Goal: Task Accomplishment & Management: Manage account settings

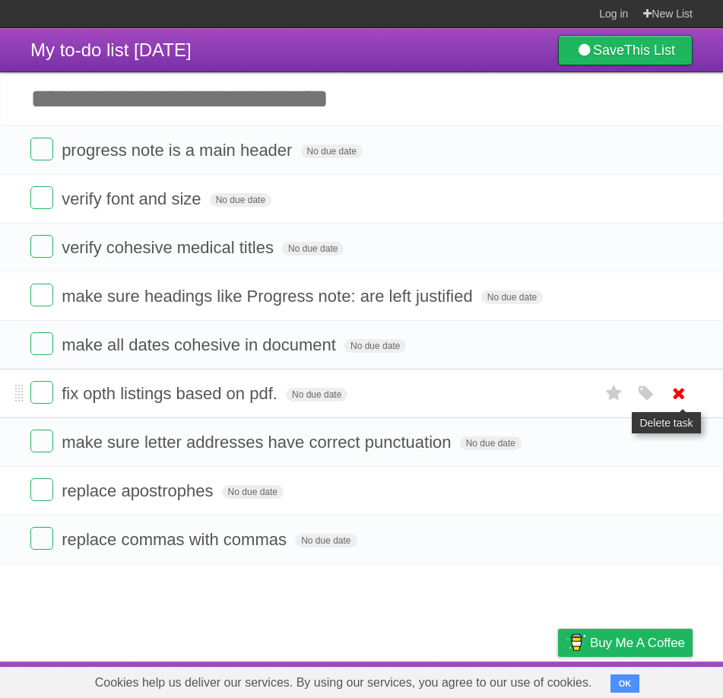
click at [677, 397] on icon at bounding box center [678, 393] width 21 height 25
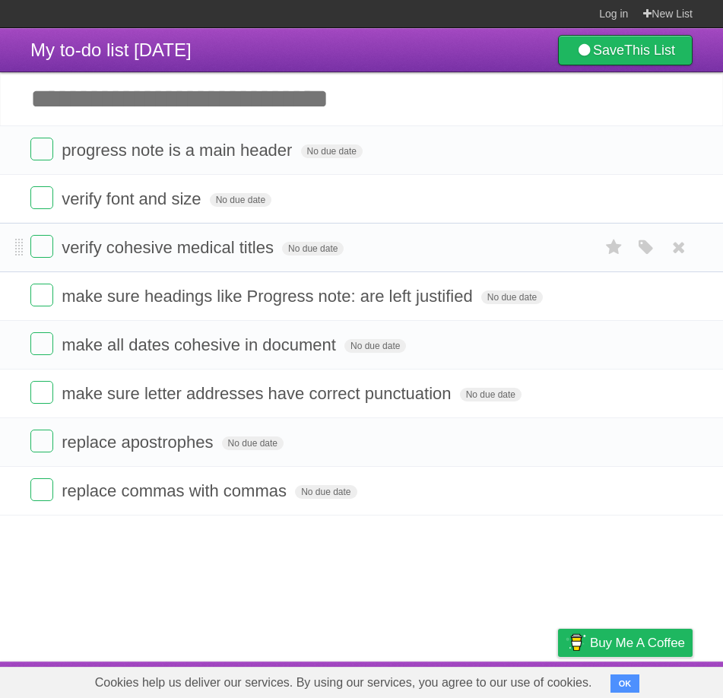
drag, startPoint x: 551, startPoint y: 390, endPoint x: 551, endPoint y: 263, distance: 127.0
click at [551, 263] on ul "progress note is a main header No due date White Red Blue Green Purple Orange v…" at bounding box center [361, 320] width 723 height 390
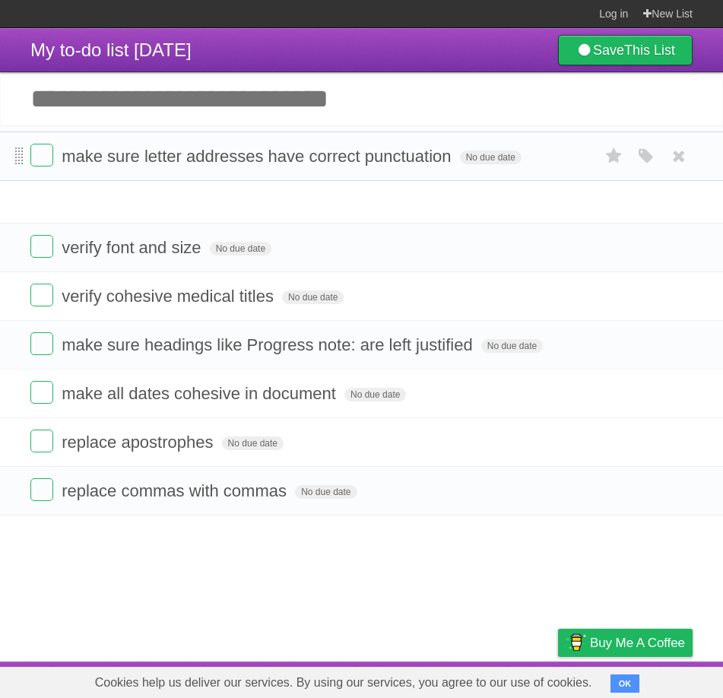
drag, startPoint x: 18, startPoint y: 398, endPoint x: 19, endPoint y: 159, distance: 238.7
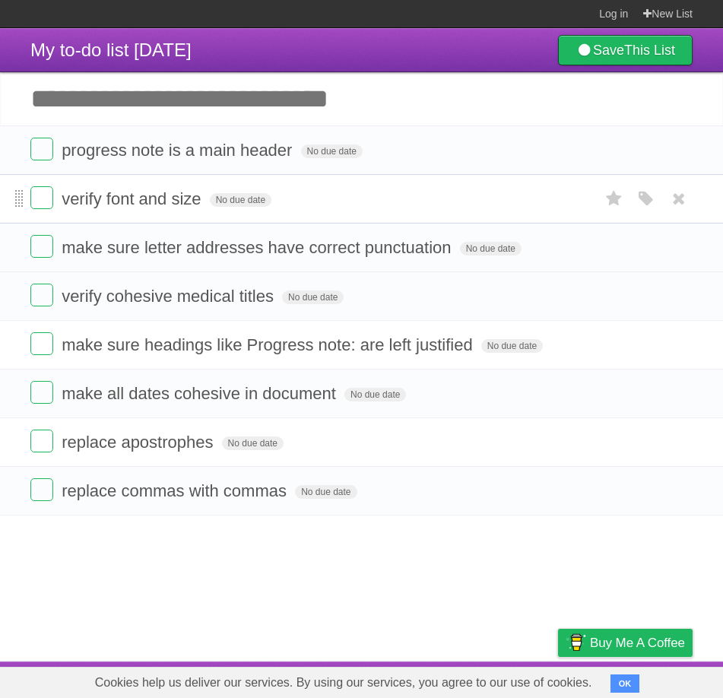
drag, startPoint x: 19, startPoint y: 246, endPoint x: 15, endPoint y: 196, distance: 50.3
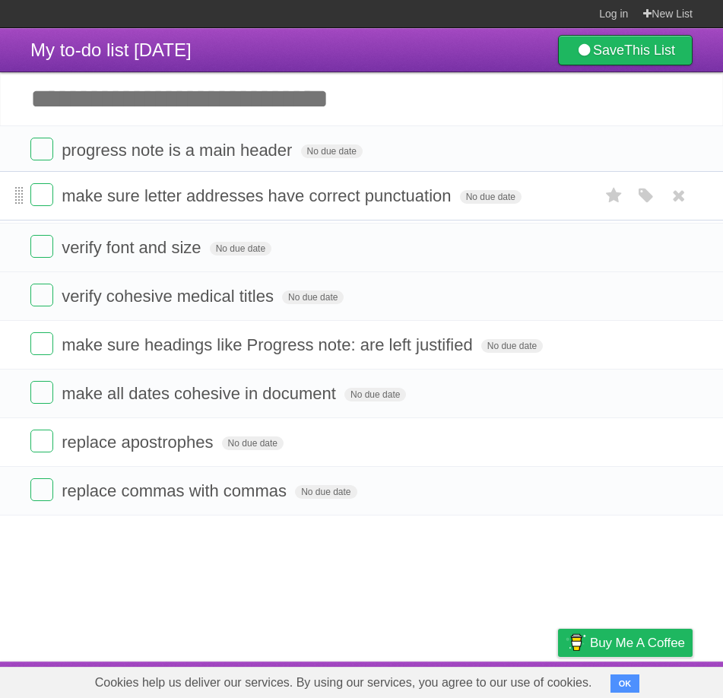
drag, startPoint x: 19, startPoint y: 246, endPoint x: 19, endPoint y: 193, distance: 52.5
click at [106, 565] on article "My to-do list [DATE] Save This List Add another task ********* progress note is…" at bounding box center [361, 344] width 723 height 633
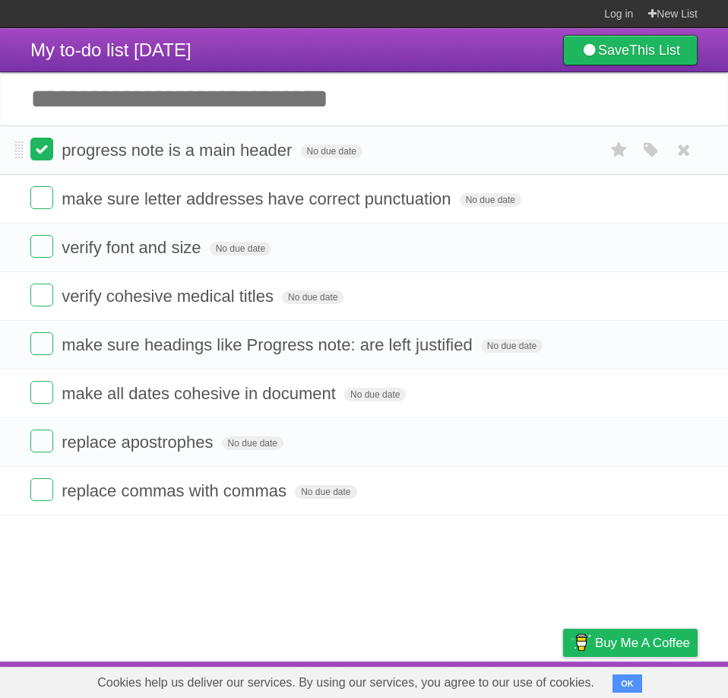
click at [40, 154] on label at bounding box center [41, 149] width 23 height 23
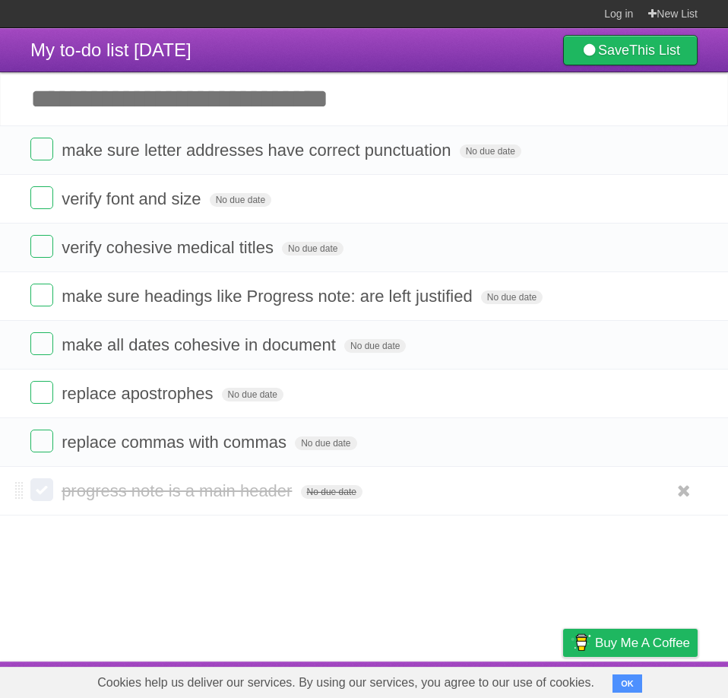
click at [41, 492] on label at bounding box center [41, 489] width 23 height 23
click at [42, 500] on label at bounding box center [41, 489] width 23 height 23
click at [37, 153] on label at bounding box center [41, 149] width 23 height 23
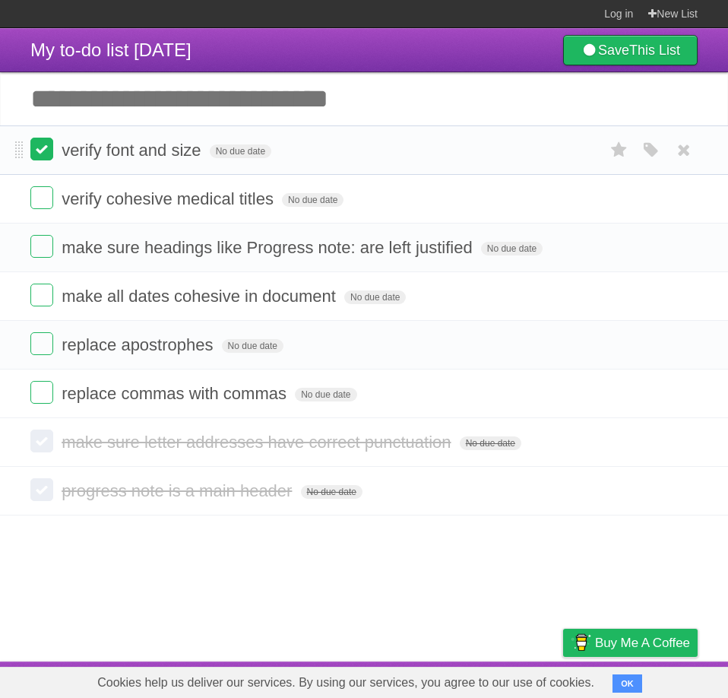
click at [43, 152] on label at bounding box center [41, 149] width 23 height 23
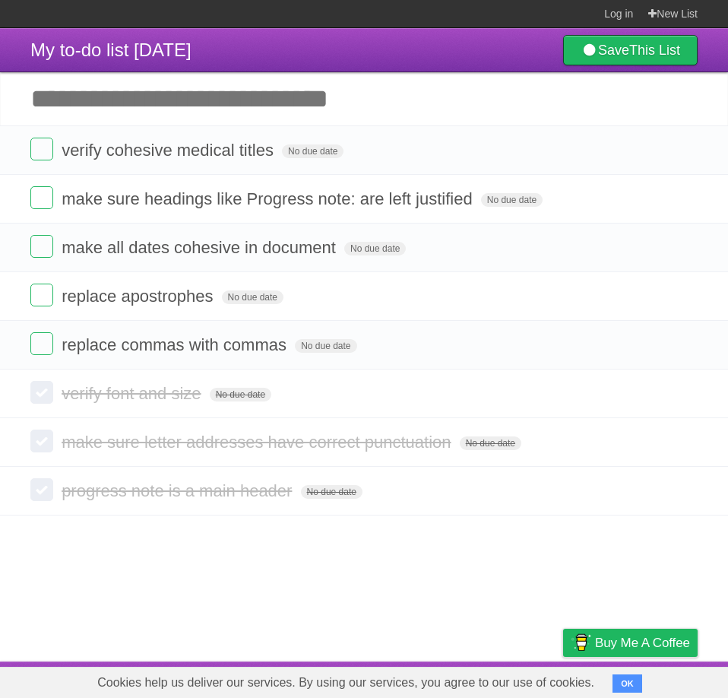
click at [43, 152] on label at bounding box center [41, 149] width 23 height 23
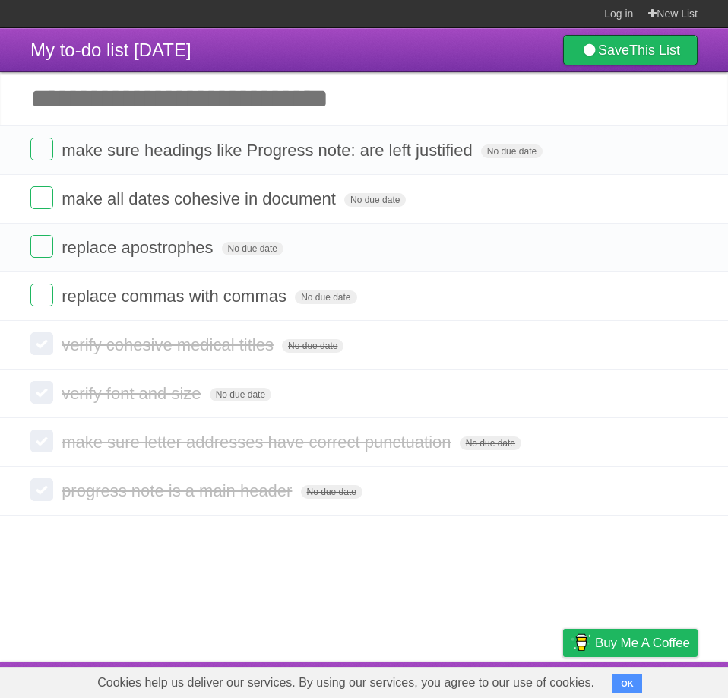
click at [43, 152] on label at bounding box center [41, 149] width 23 height 23
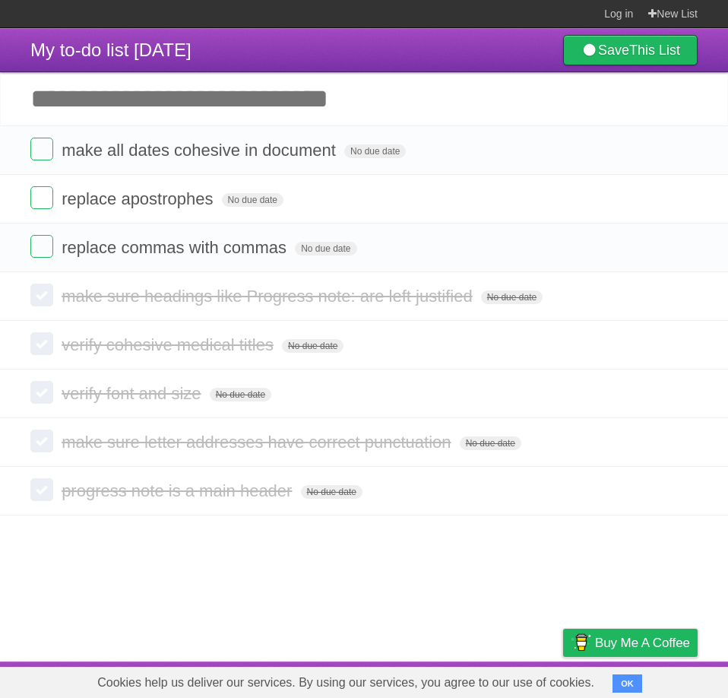
click at [43, 152] on label at bounding box center [41, 149] width 23 height 23
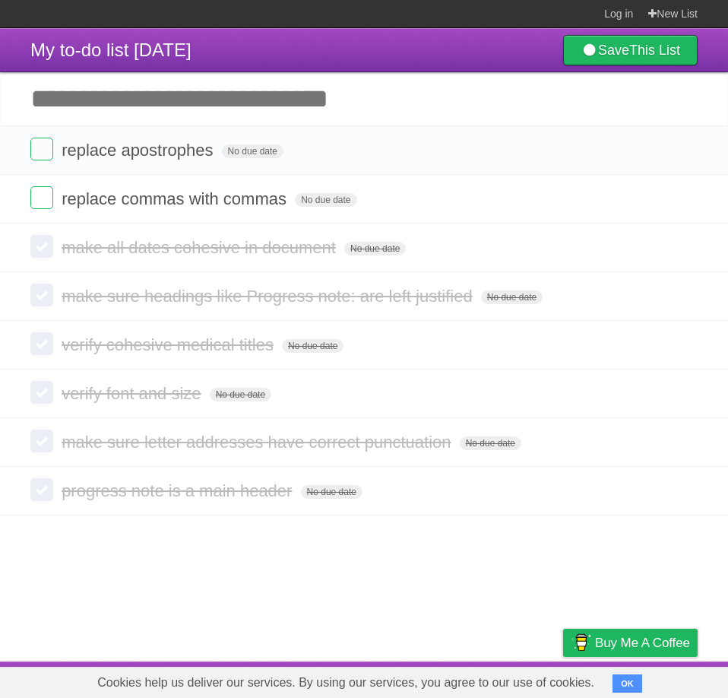
click at [43, 152] on label at bounding box center [41, 149] width 23 height 23
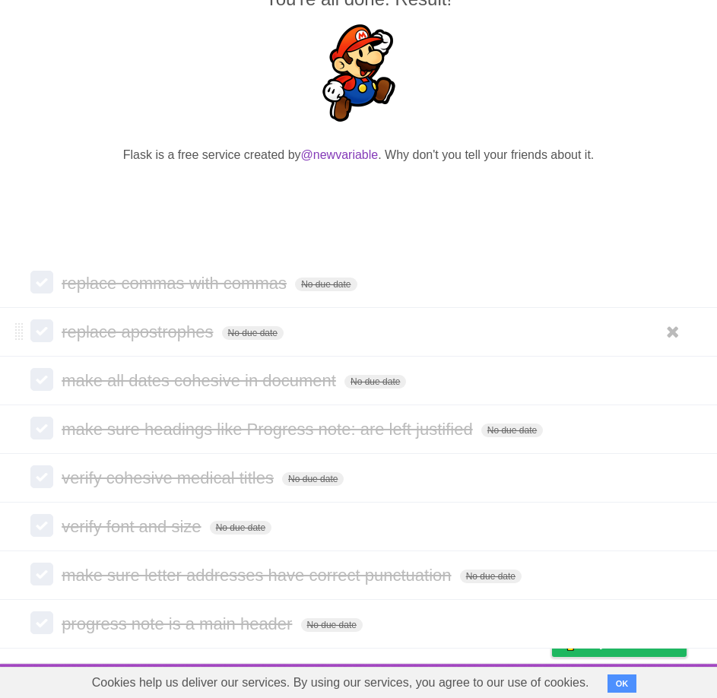
scroll to position [175, 0]
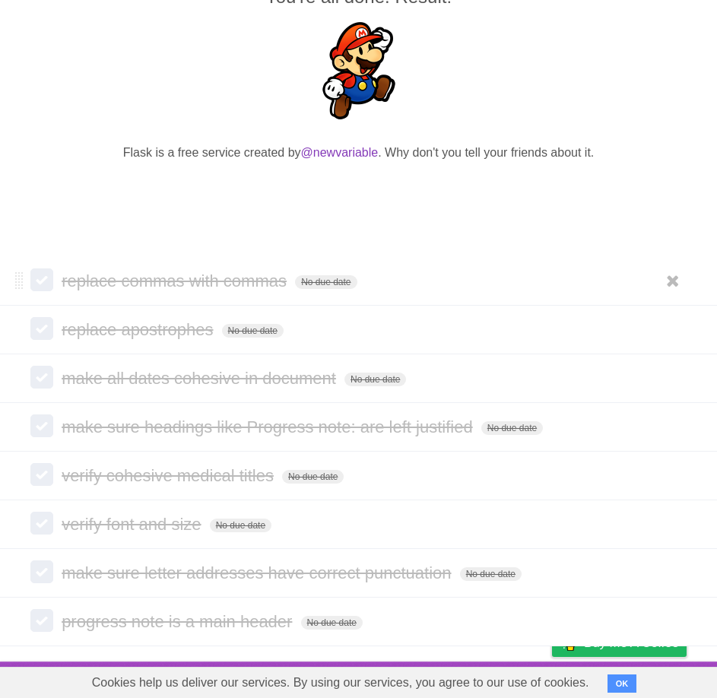
click at [43, 279] on label at bounding box center [41, 279] width 23 height 23
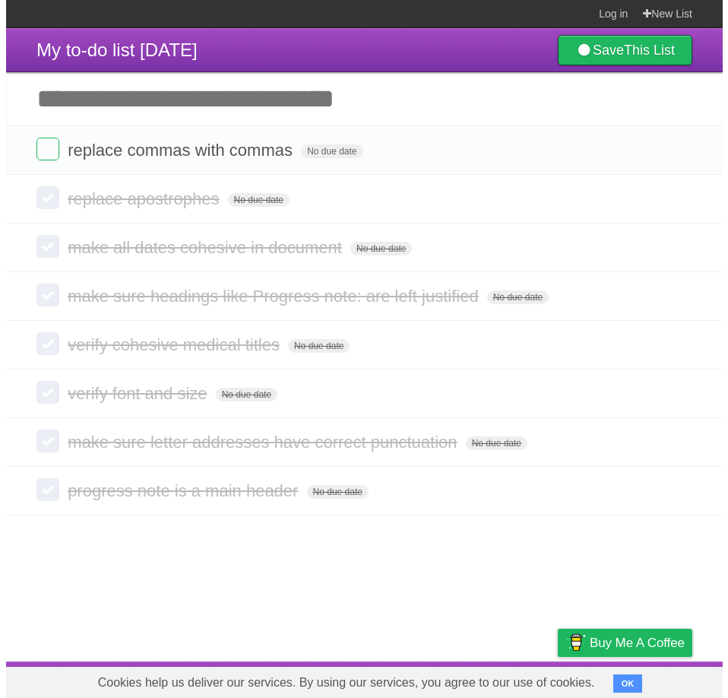
scroll to position [0, 0]
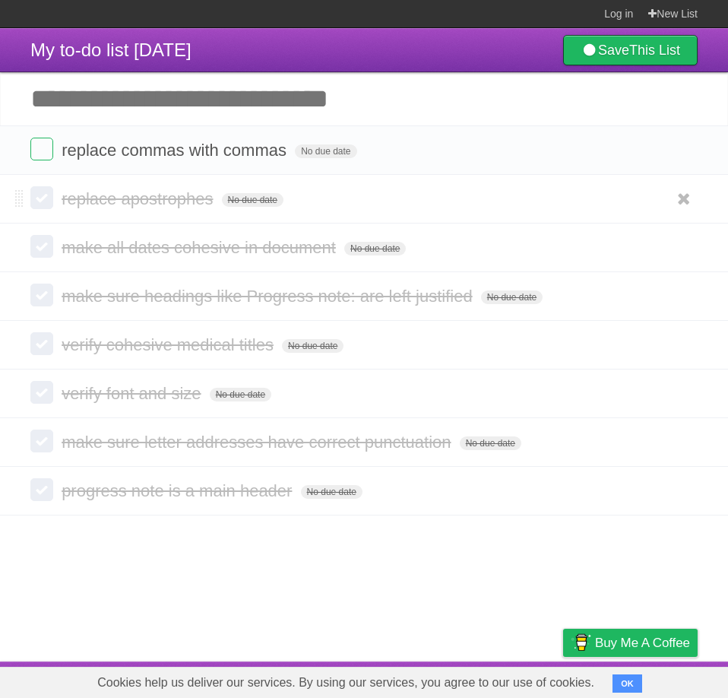
click at [46, 205] on label at bounding box center [41, 197] width 23 height 23
click at [39, 251] on label at bounding box center [41, 246] width 23 height 23
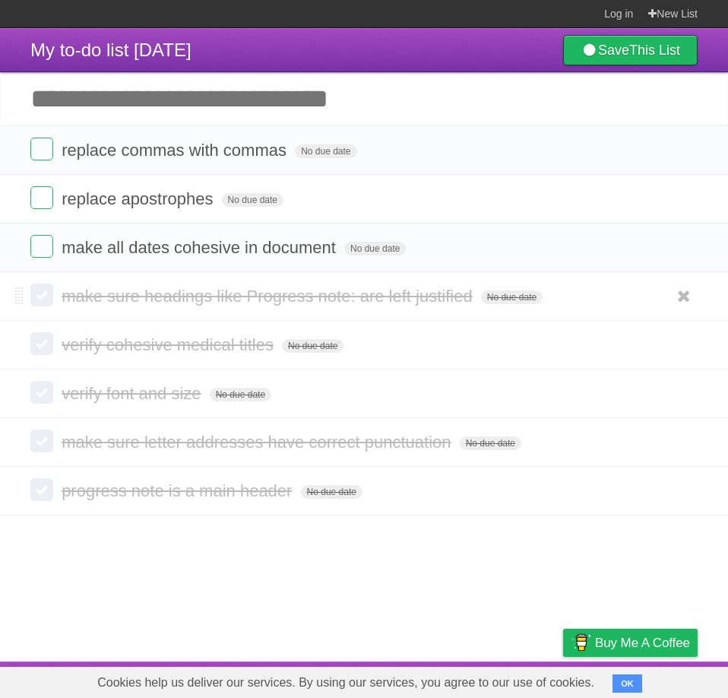
click at [40, 296] on label at bounding box center [41, 295] width 23 height 23
click at [40, 342] on label at bounding box center [41, 343] width 23 height 23
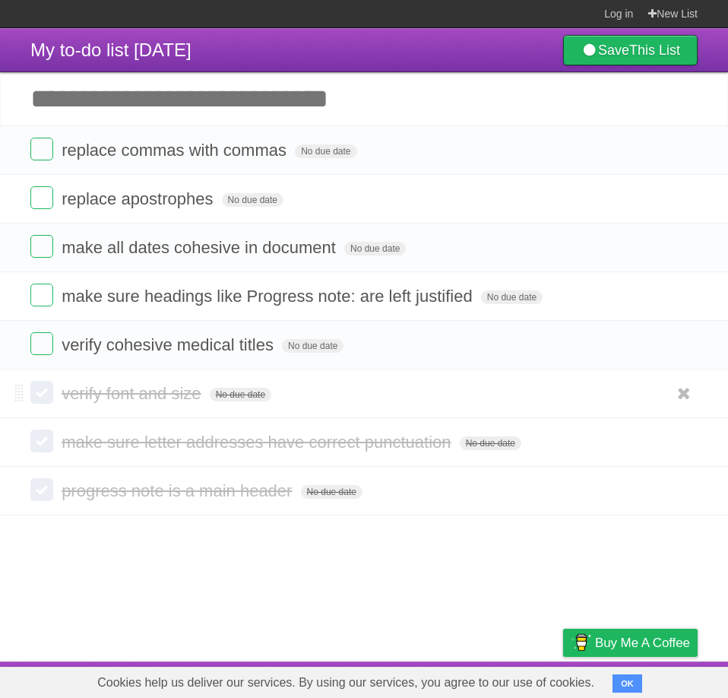
click at [40, 398] on label at bounding box center [41, 392] width 23 height 23
click at [41, 444] on label at bounding box center [41, 441] width 23 height 23
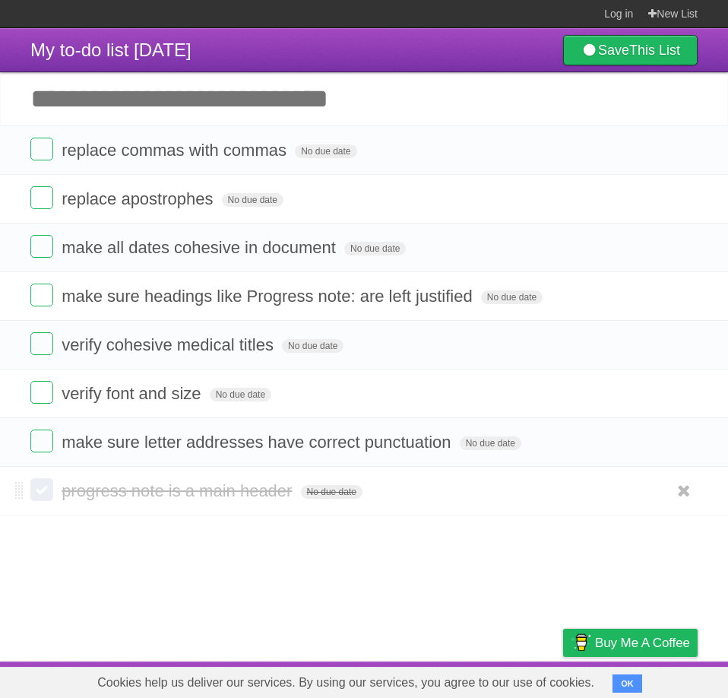
click at [43, 490] on label at bounding box center [41, 489] width 23 height 23
click at [43, 151] on label at bounding box center [41, 149] width 23 height 23
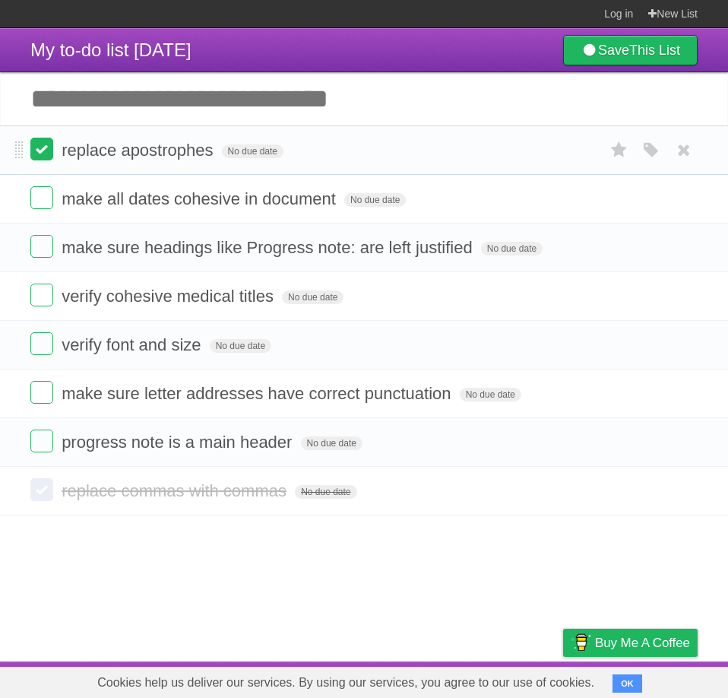
click at [40, 152] on label at bounding box center [41, 149] width 23 height 23
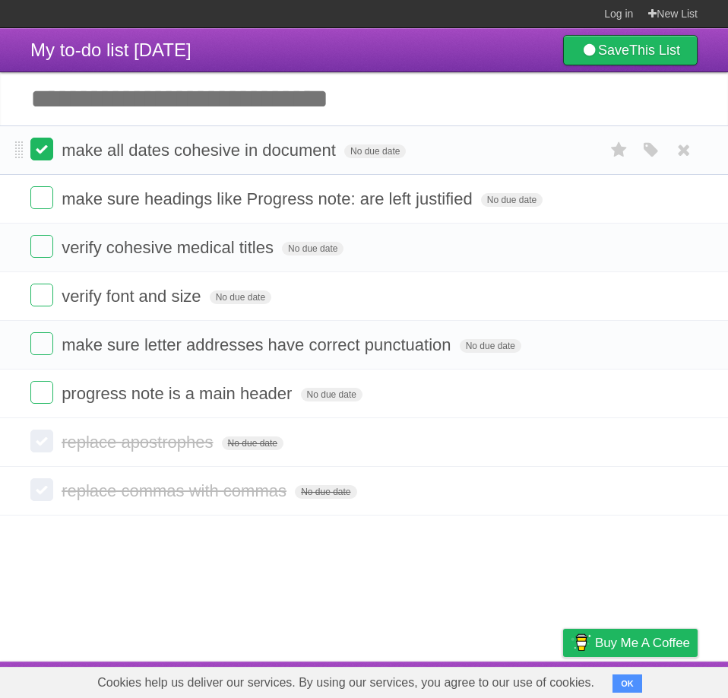
click at [43, 157] on label at bounding box center [41, 149] width 23 height 23
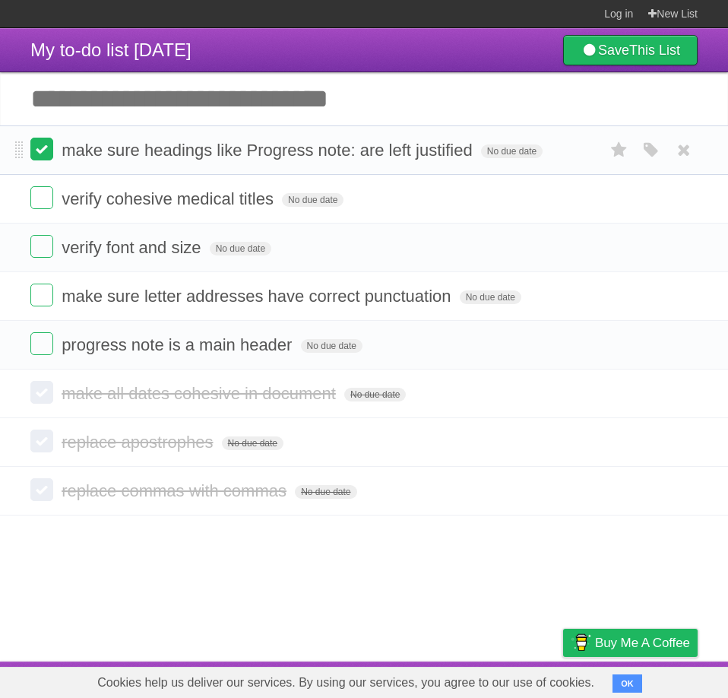
click at [46, 155] on label at bounding box center [41, 149] width 23 height 23
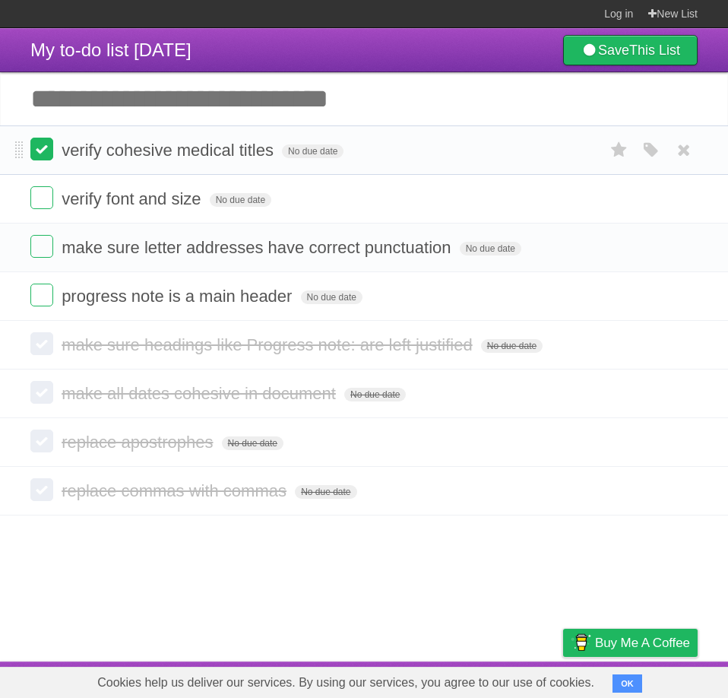
click at [41, 160] on label at bounding box center [41, 149] width 23 height 23
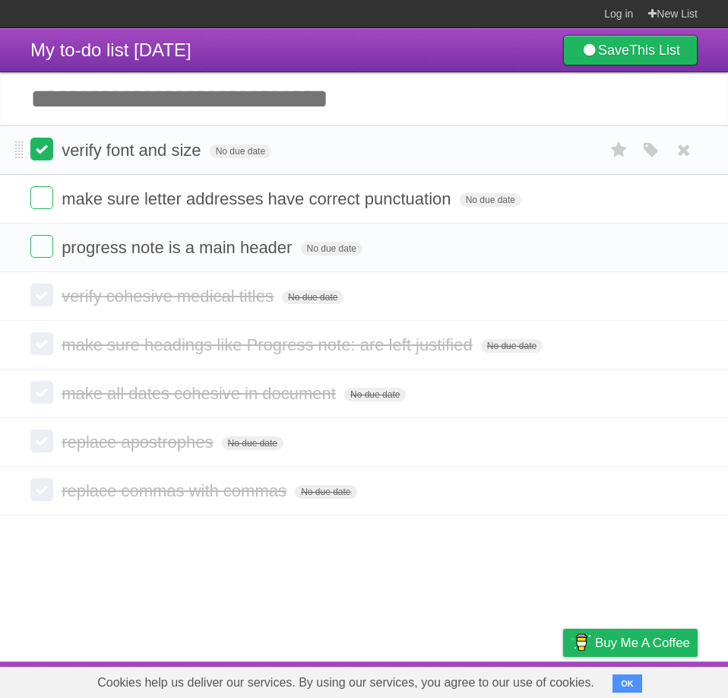
click at [47, 148] on label at bounding box center [41, 149] width 23 height 23
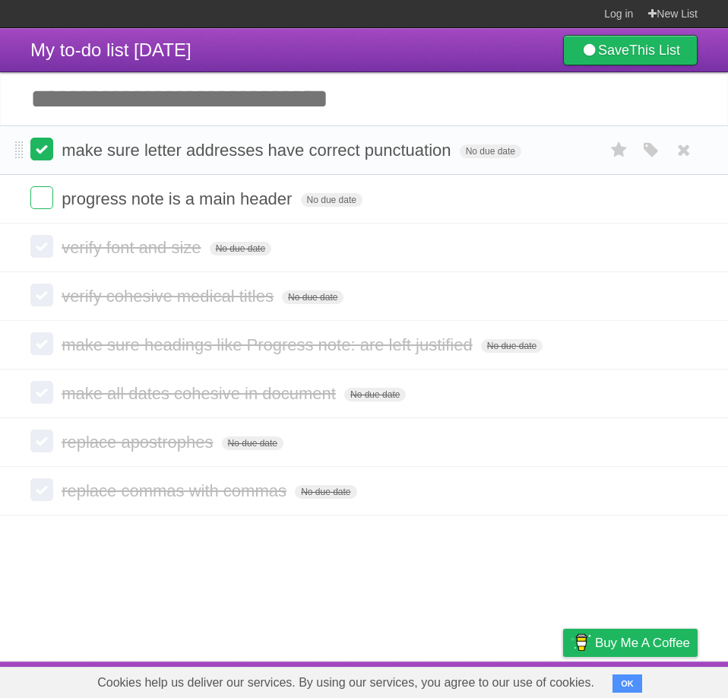
click at [40, 153] on label at bounding box center [41, 149] width 23 height 23
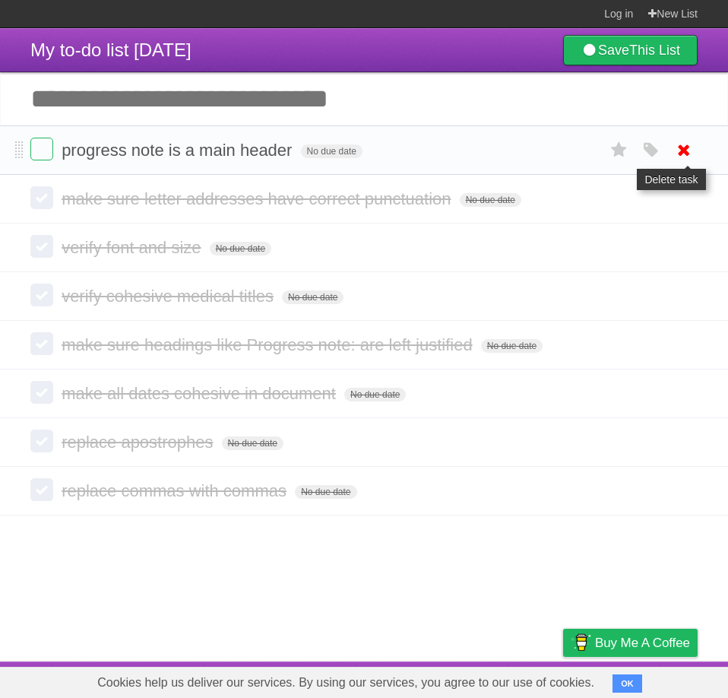
click at [682, 154] on icon at bounding box center [684, 150] width 21 height 25
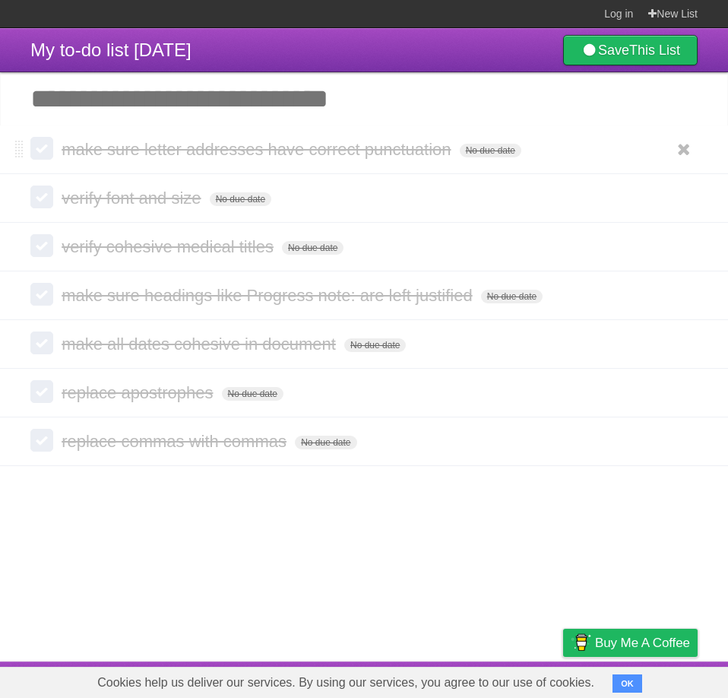
click at [39, 158] on label at bounding box center [41, 148] width 23 height 23
click at [40, 194] on label at bounding box center [41, 197] width 23 height 23
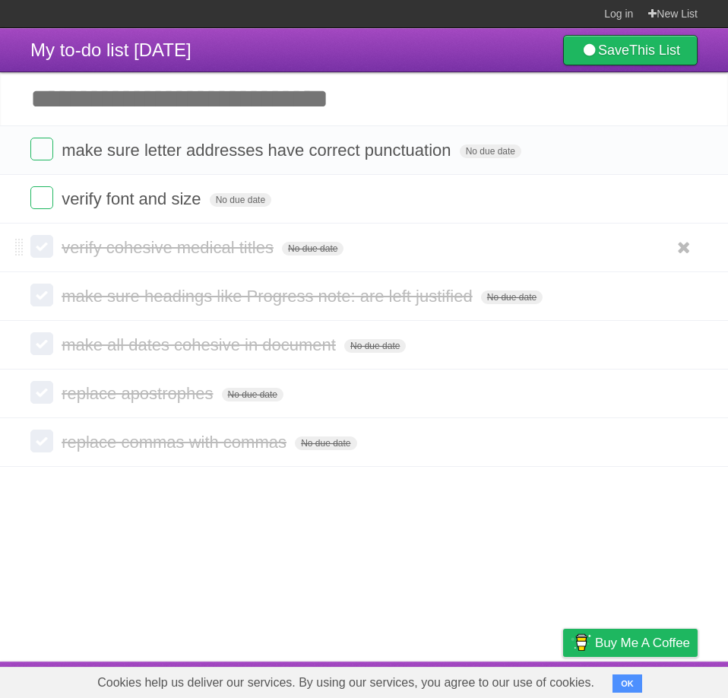
click at [38, 246] on label at bounding box center [41, 246] width 23 height 23
click at [40, 298] on label at bounding box center [41, 295] width 23 height 23
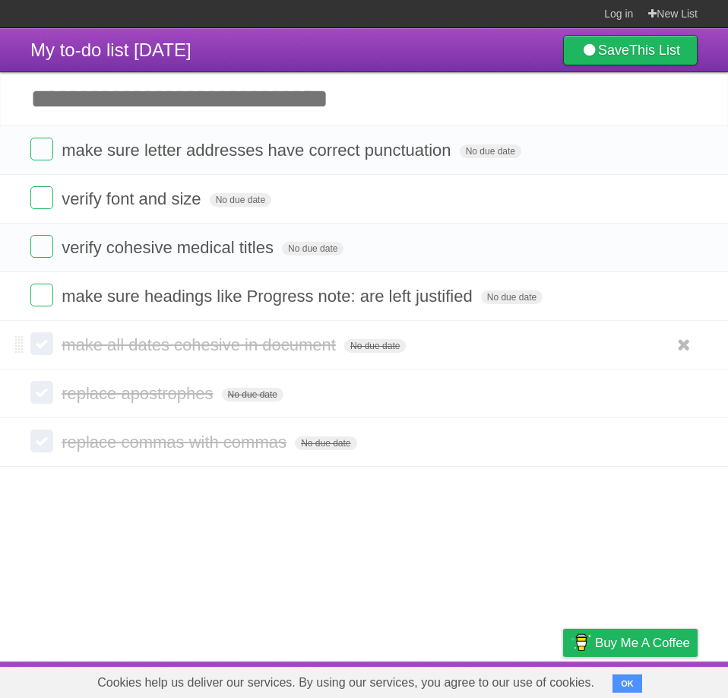
click at [41, 346] on label at bounding box center [41, 343] width 23 height 23
click at [43, 394] on label at bounding box center [41, 392] width 23 height 23
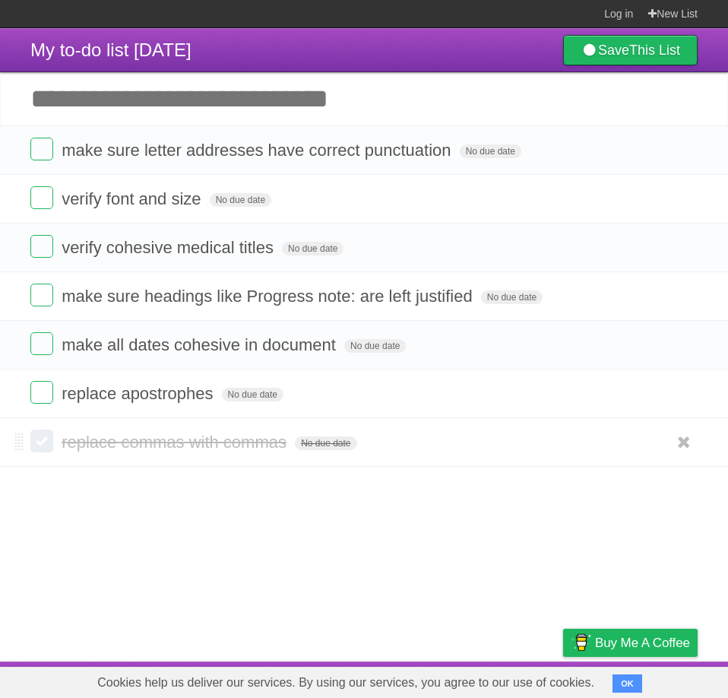
click at [42, 441] on label at bounding box center [41, 441] width 23 height 23
